Goal: Navigation & Orientation: Find specific page/section

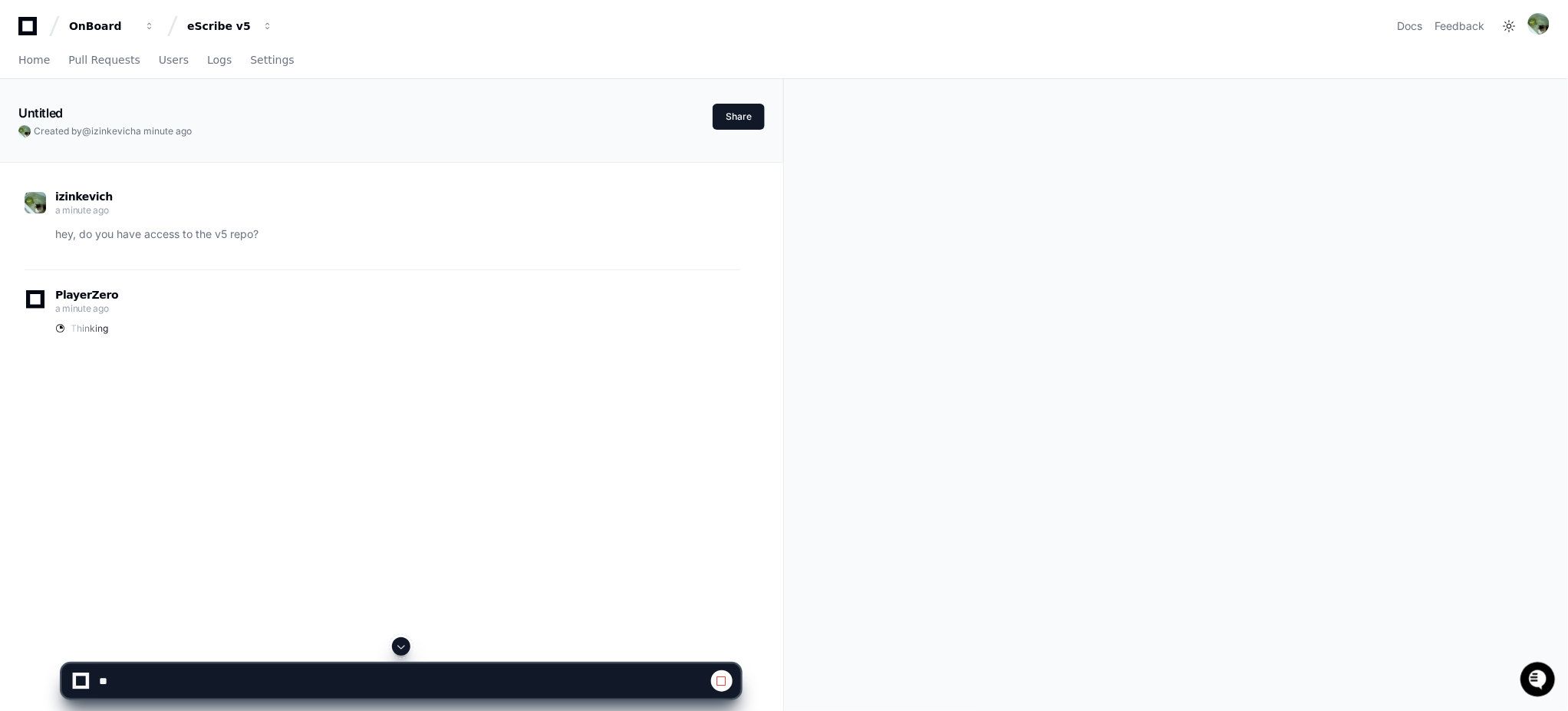
click at [18, 23] on icon at bounding box center [27, 26] width 18 height 18
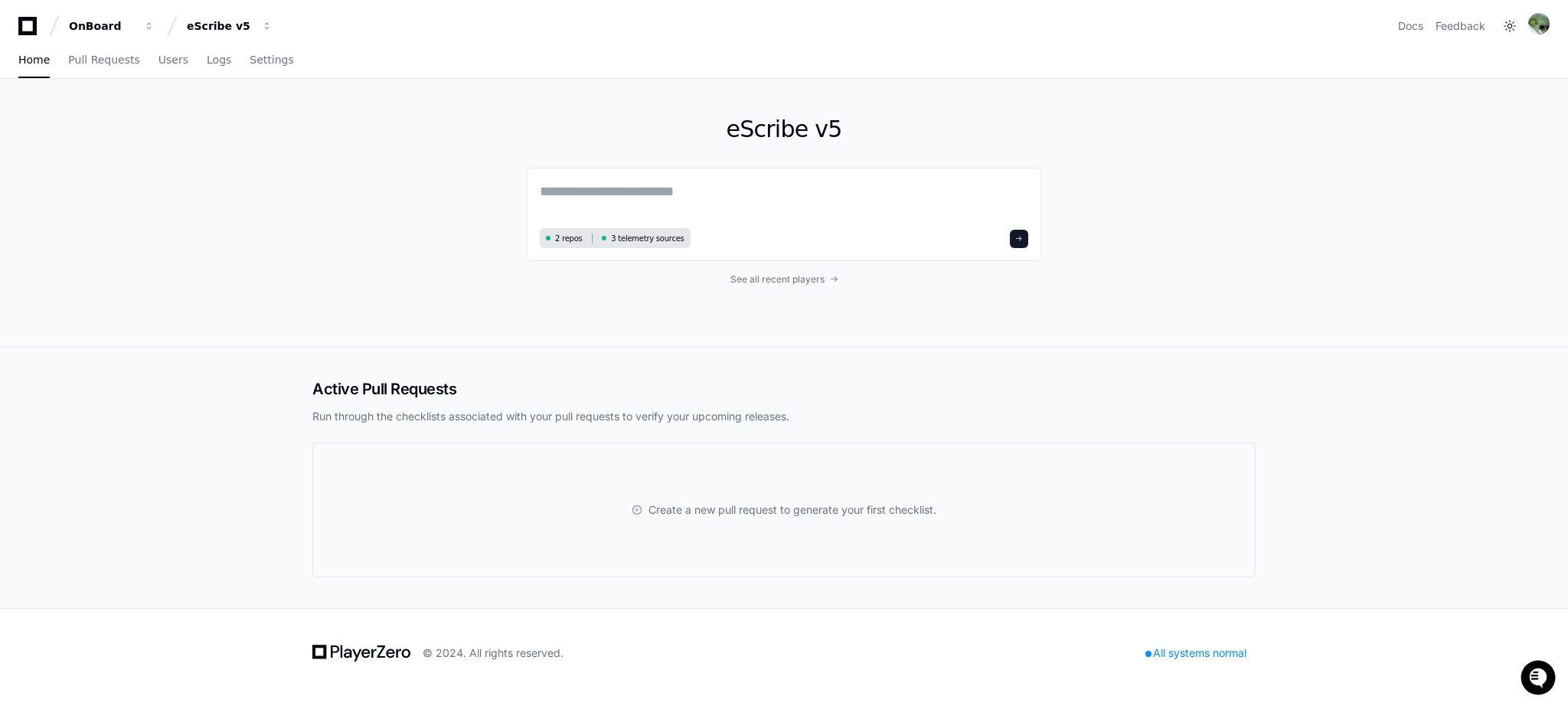
click at [230, 215] on div "eScribe v5 2 repos 3 telemetry sources See all recent players" at bounding box center [784, 213] width 1568 height 269
click at [753, 279] on span "See all recent players" at bounding box center [777, 279] width 94 height 12
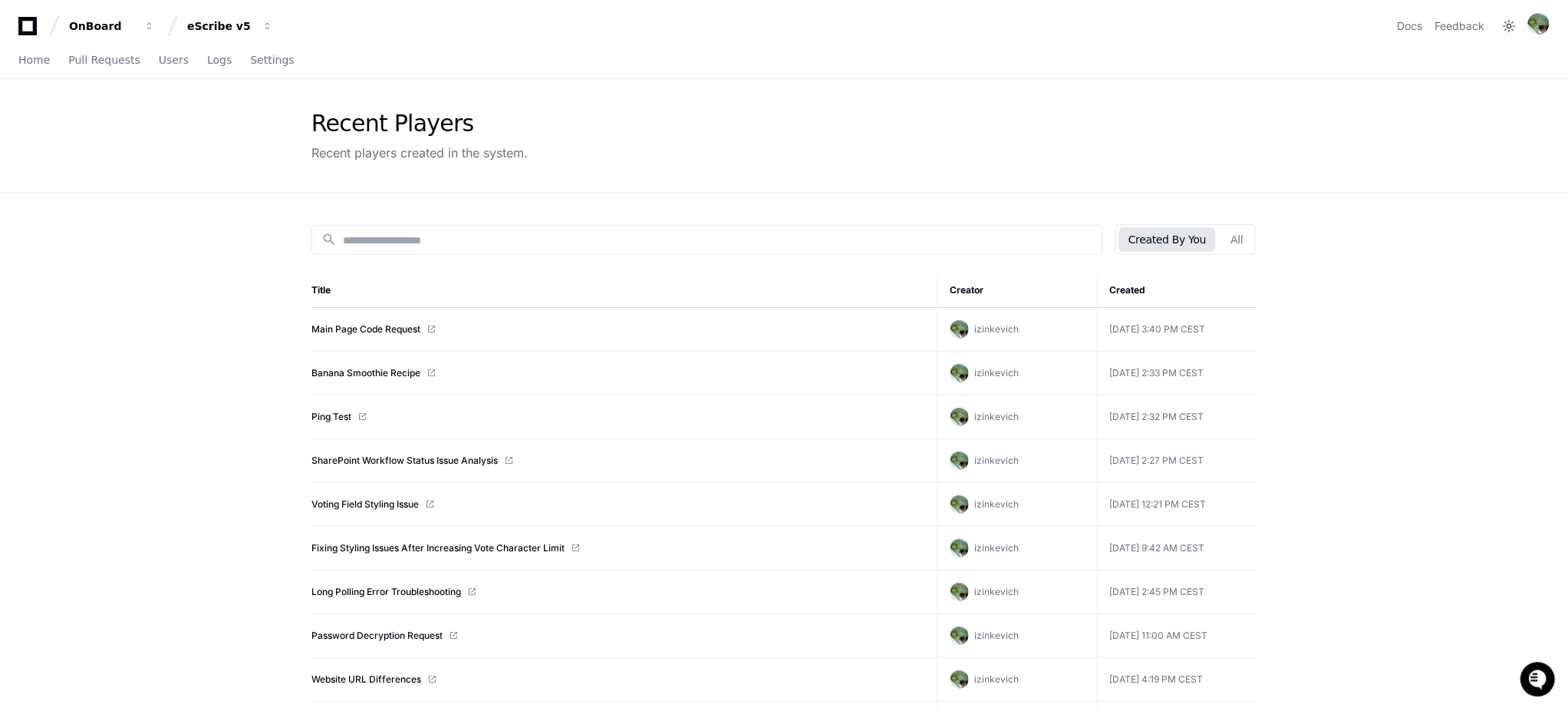
drag, startPoint x: 387, startPoint y: 332, endPoint x: 382, endPoint y: 310, distance: 22.6
click at [382, 310] on td "Main Page Code Request" at bounding box center [624, 329] width 626 height 43
click at [378, 330] on link "Main Page Code Request" at bounding box center [365, 328] width 109 height 12
click at [43, 58] on span "Home" at bounding box center [34, 59] width 31 height 9
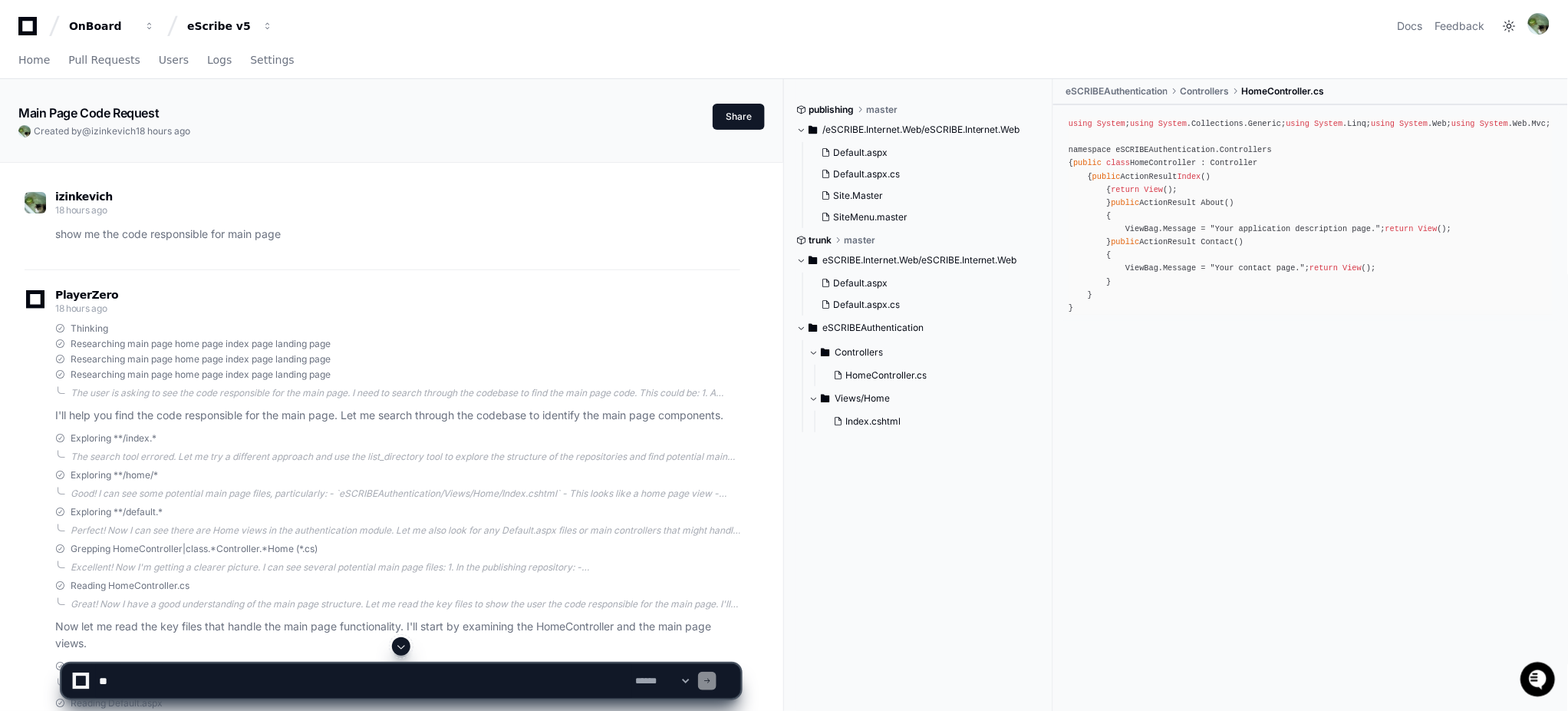
click at [11, 30] on div "OnBoard eScribe v5 Docs Feedback" at bounding box center [784, 20] width 1568 height 40
click at [17, 28] on div "OnBoard eScribe v5 Docs Feedback" at bounding box center [784, 20] width 1568 height 40
click at [18, 28] on icon at bounding box center [27, 26] width 30 height 18
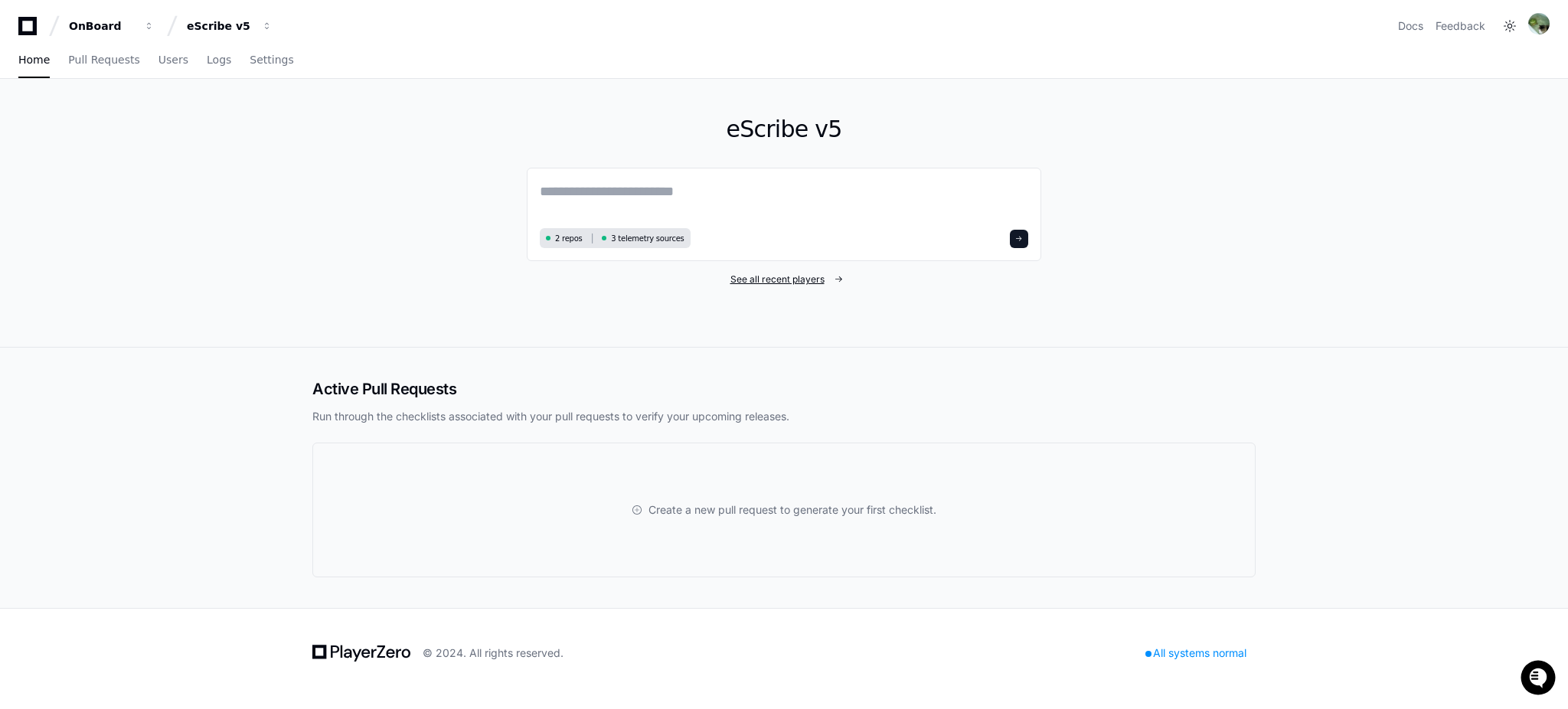
click at [783, 282] on span "See all recent players" at bounding box center [777, 279] width 94 height 12
